Goal: Information Seeking & Learning: Learn about a topic

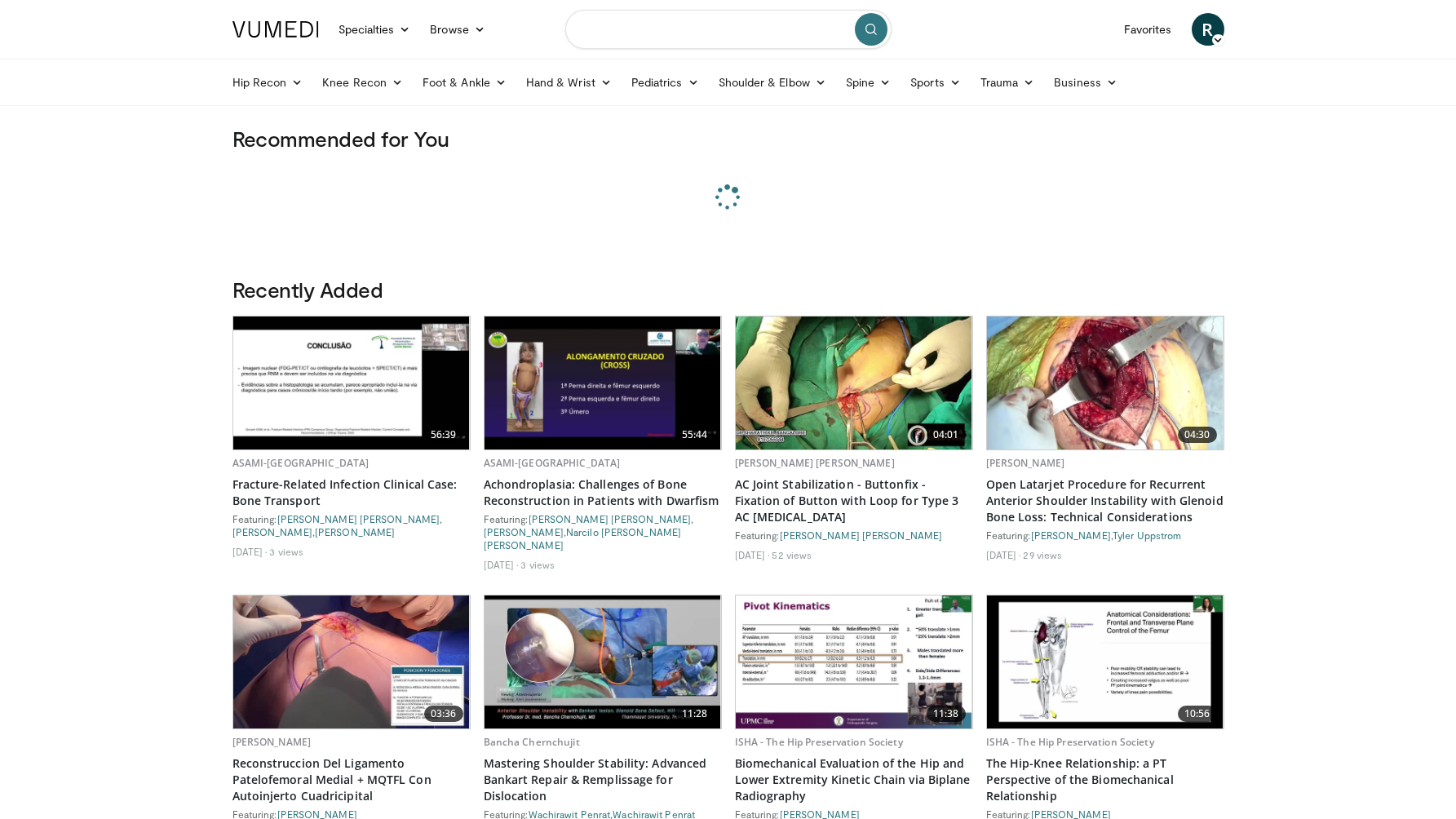
click at [612, 32] on input "Search topics, interventions" at bounding box center [729, 28] width 327 height 39
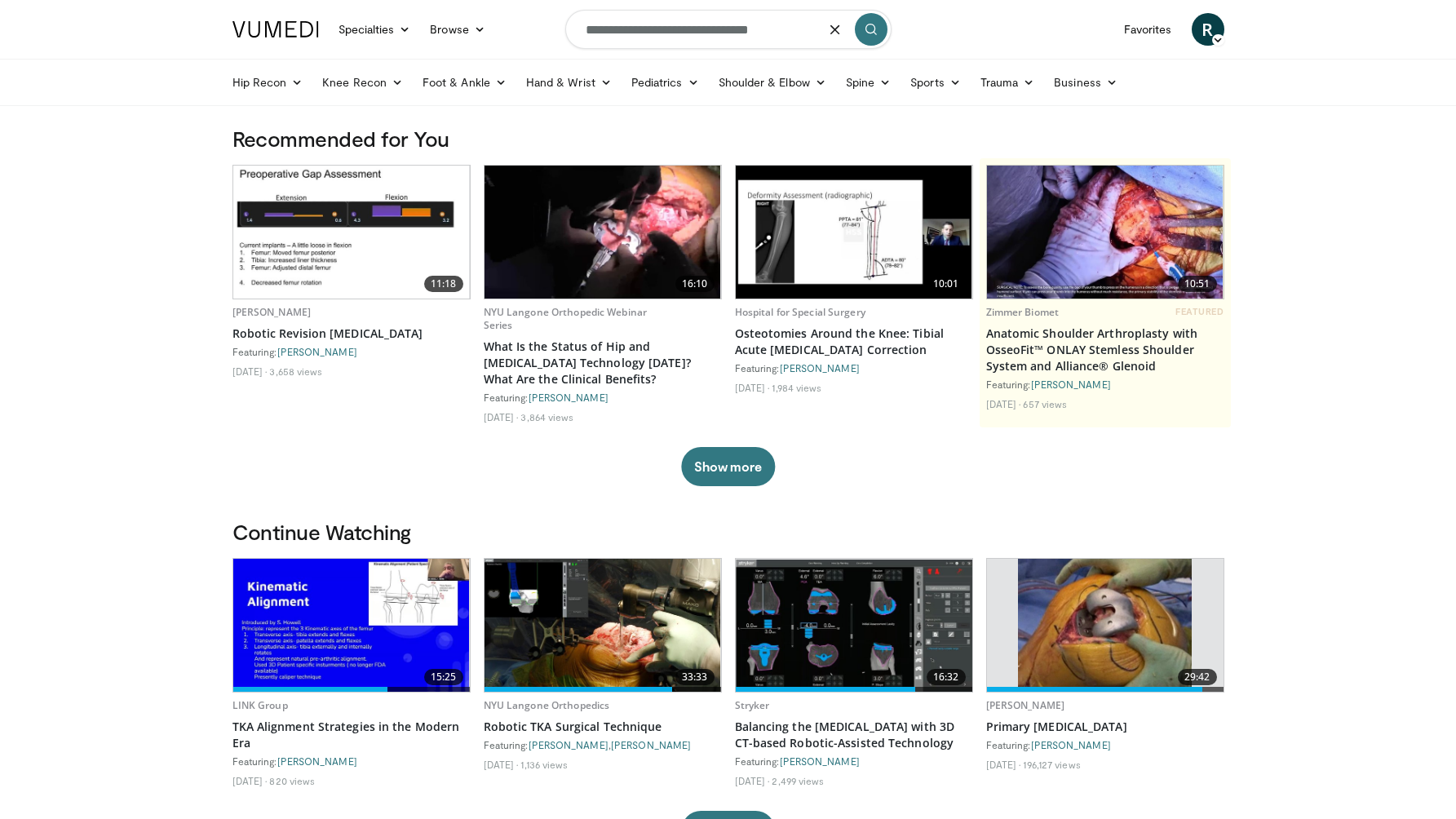
type input "**********"
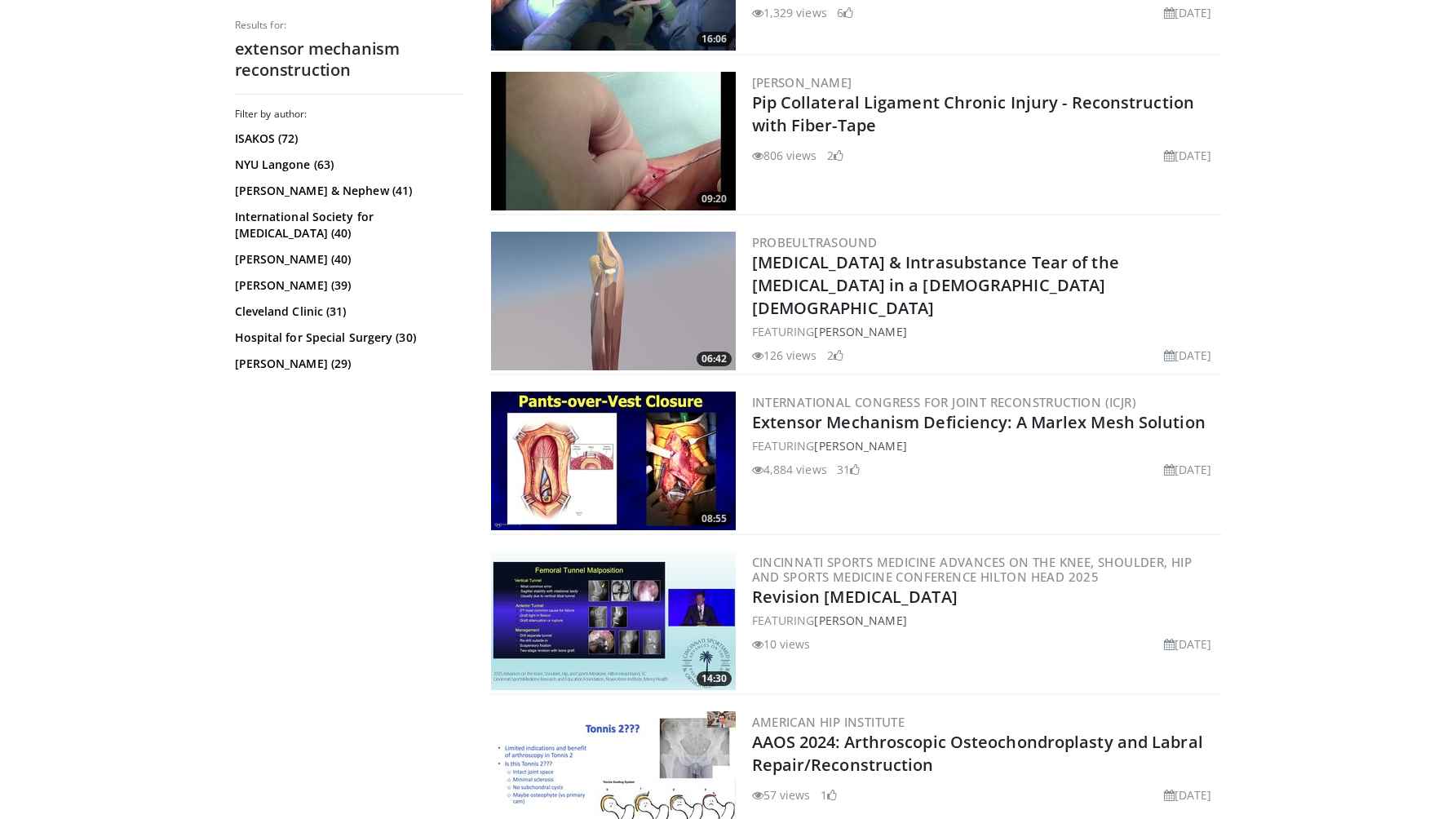
scroll to position [2042, 0]
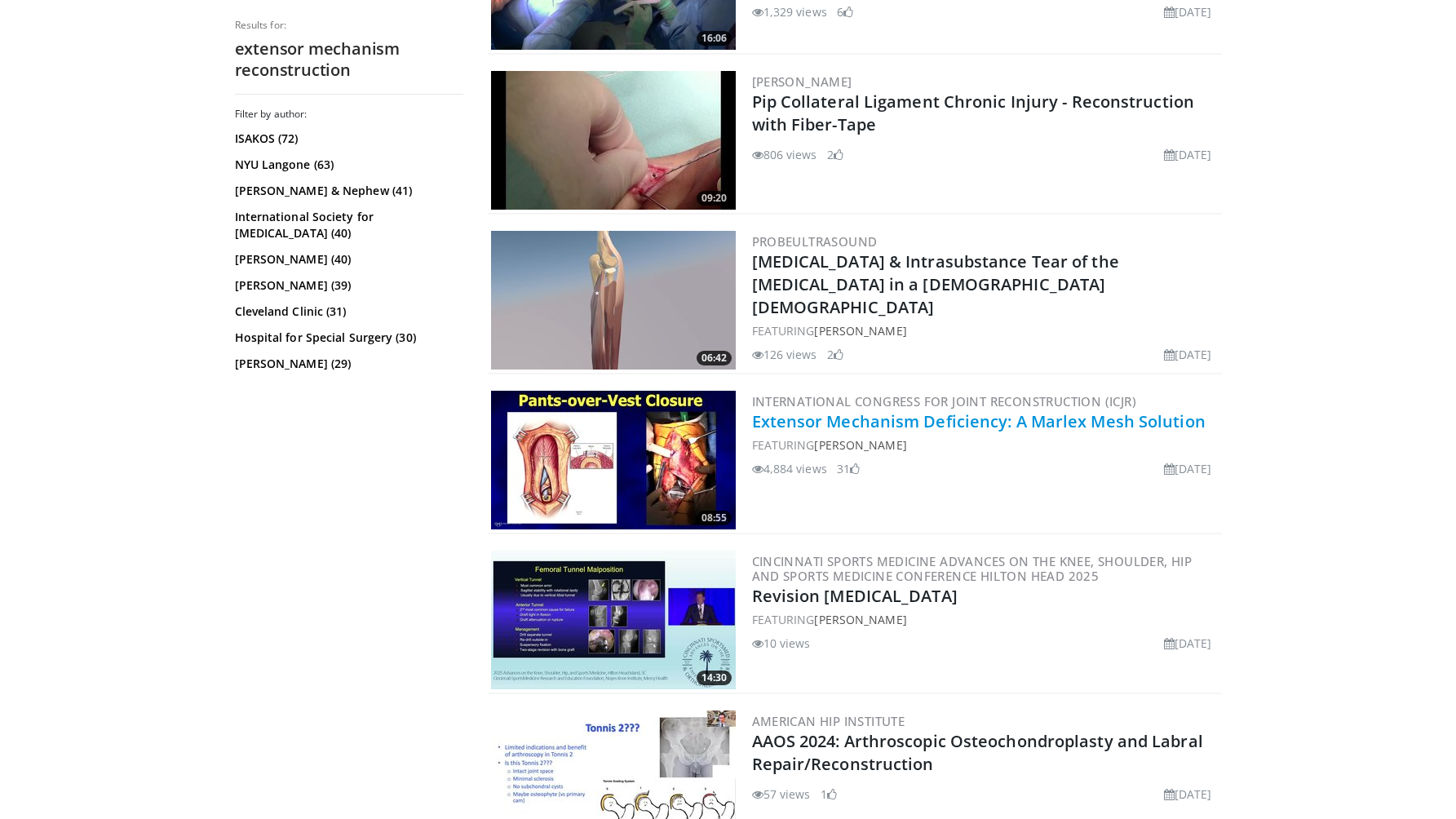
click at [1001, 422] on link "Extensor Mechanism Deficiency: A Marlex Mesh Solution" at bounding box center [979, 420] width 454 height 22
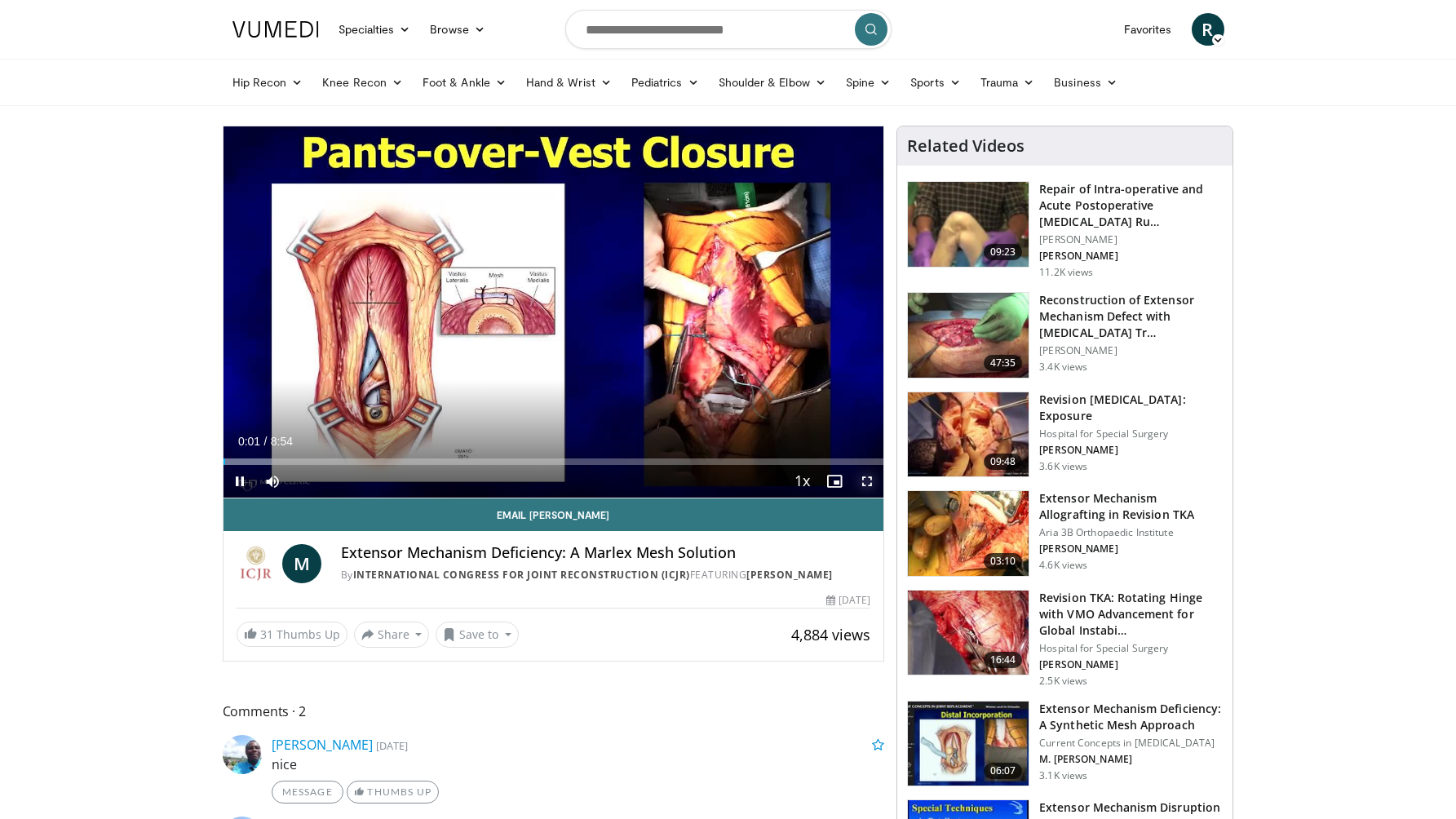
click at [864, 479] on span "Video Player" at bounding box center [867, 481] width 32 height 32
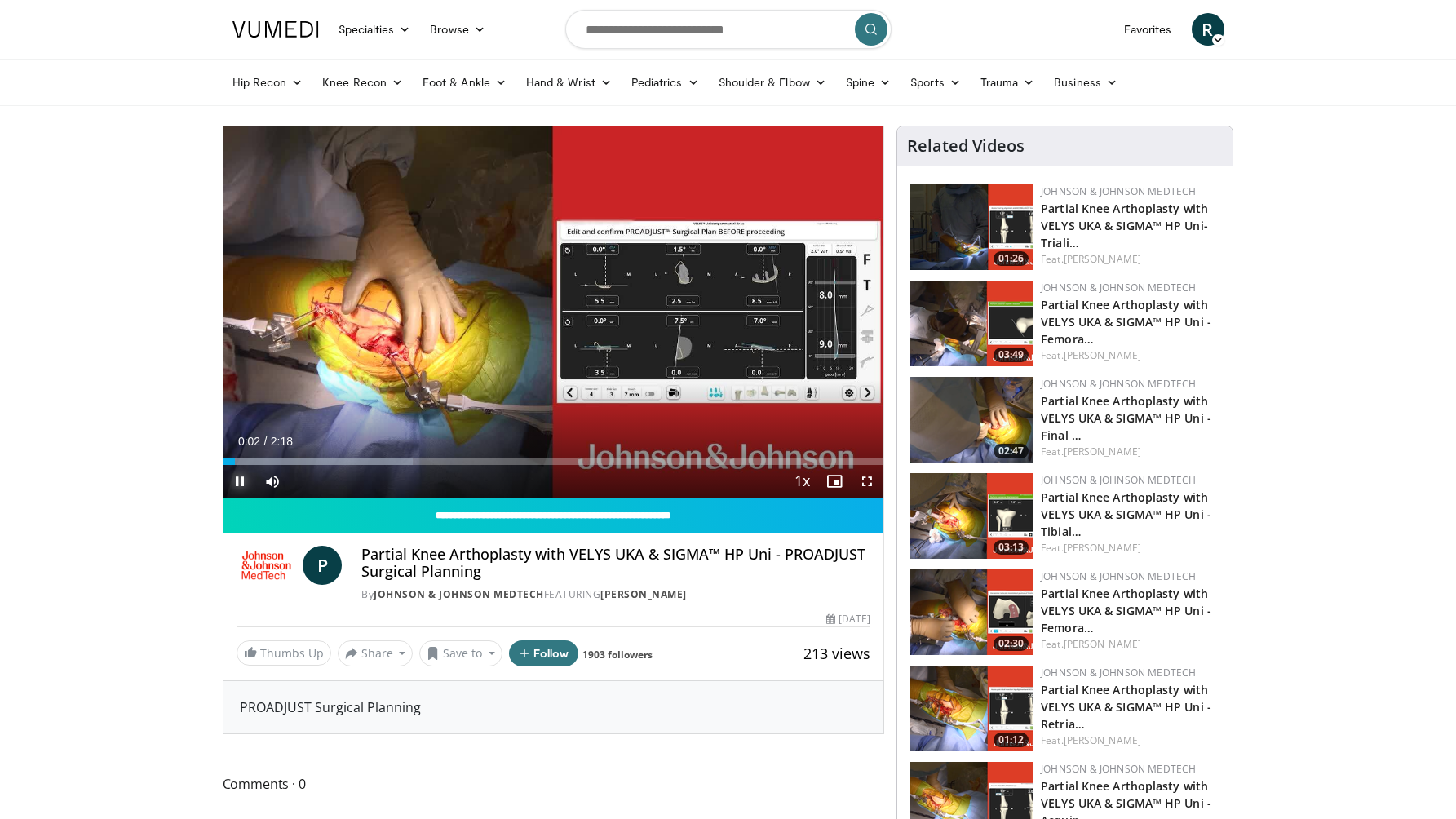
click at [239, 480] on span "Video Player" at bounding box center [240, 481] width 32 height 32
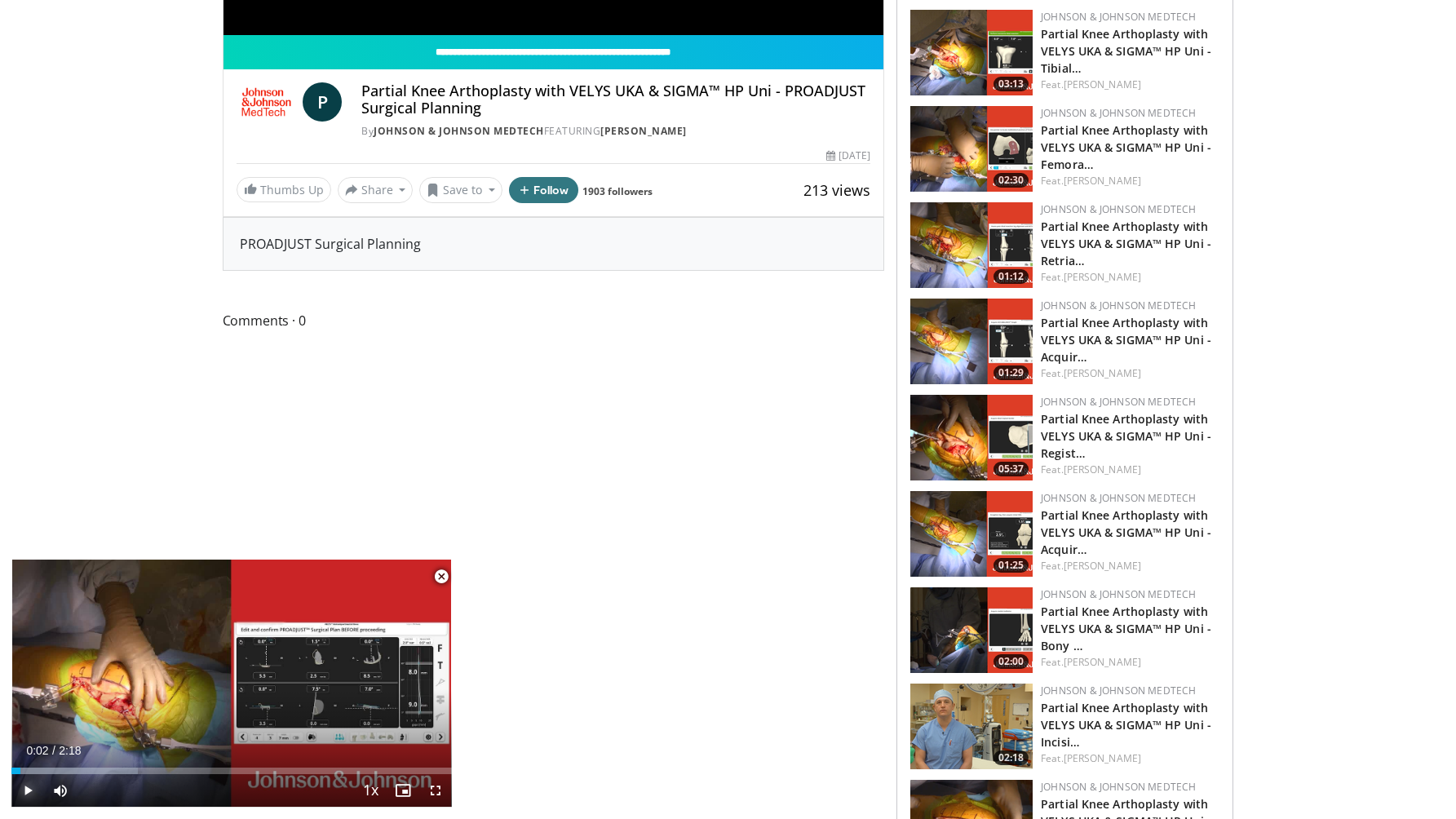
scroll to position [469, 0]
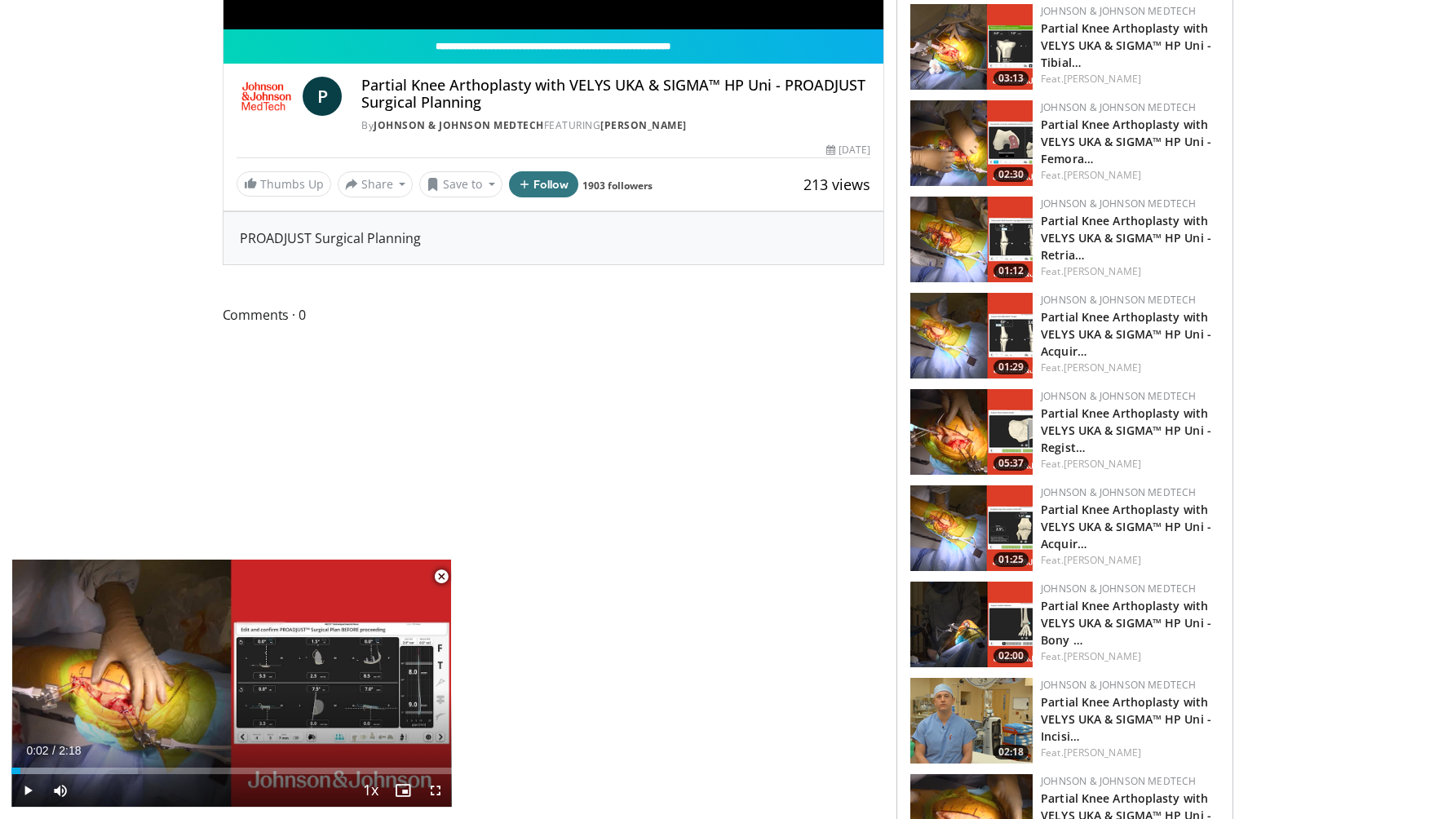
click at [441, 578] on span "Video Player" at bounding box center [441, 576] width 32 height 32
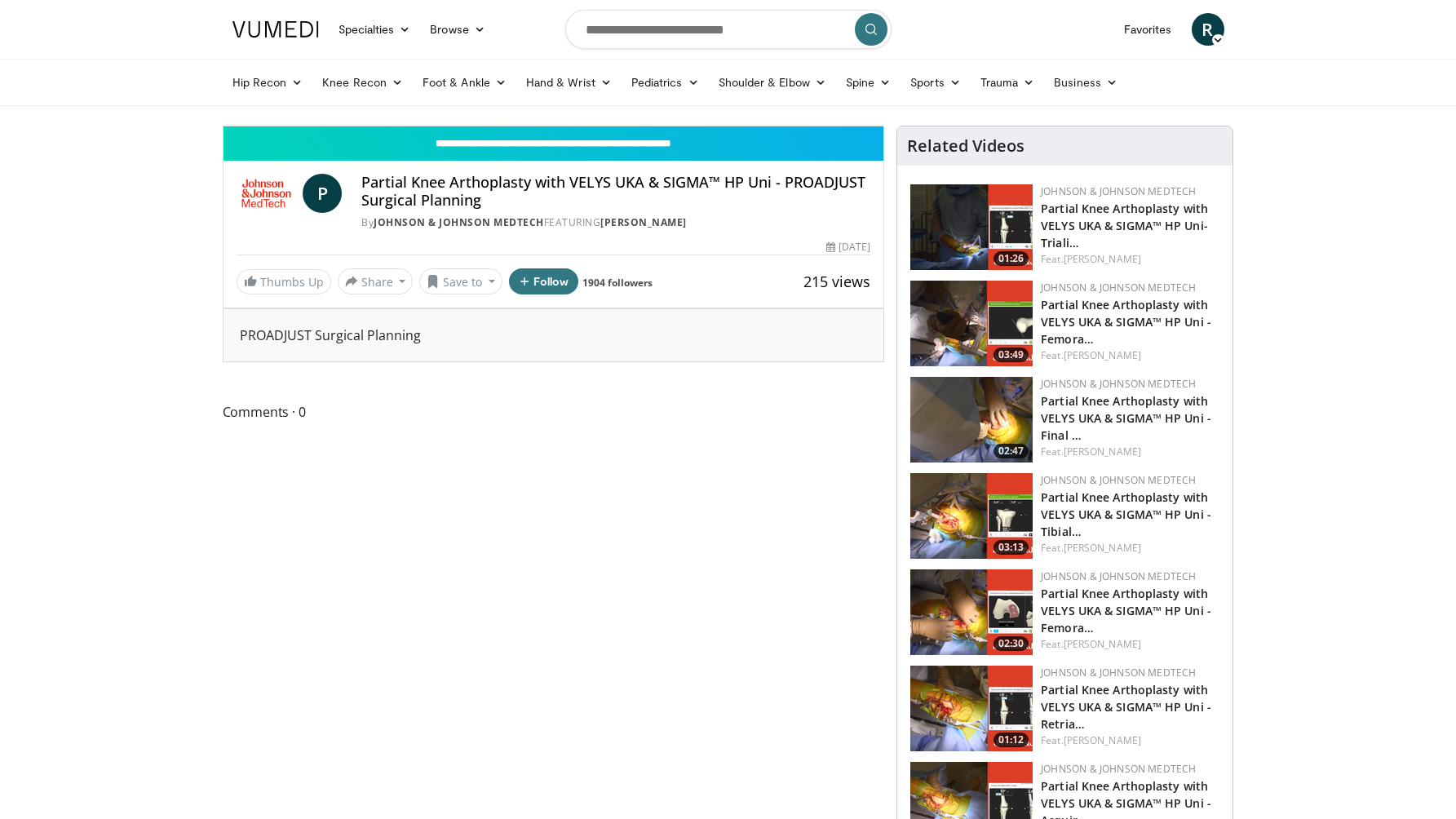
scroll to position [469, 0]
